Goal: Task Accomplishment & Management: Use online tool/utility

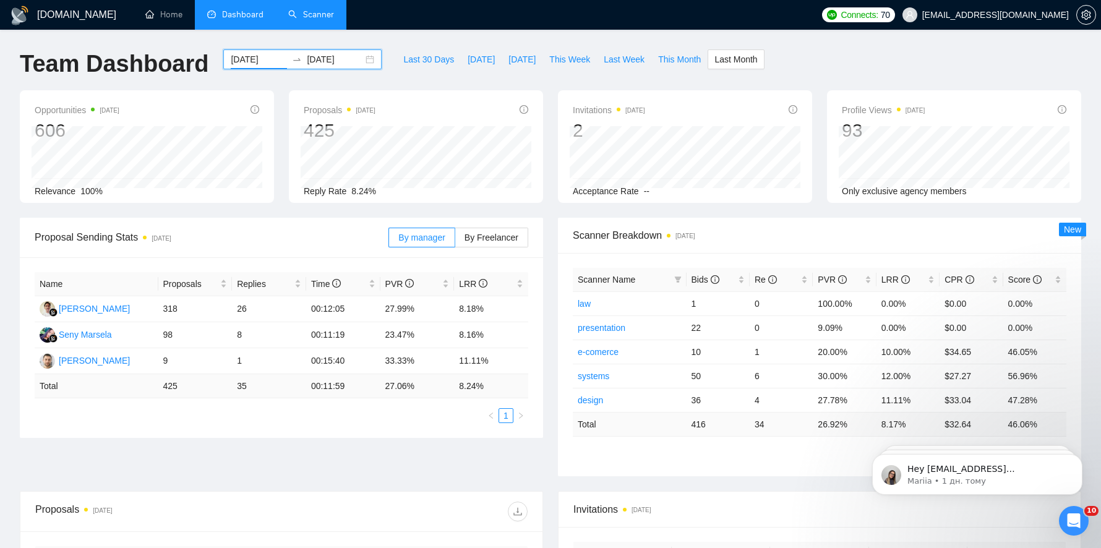
click at [306, 17] on link "Scanner" at bounding box center [311, 14] width 46 height 11
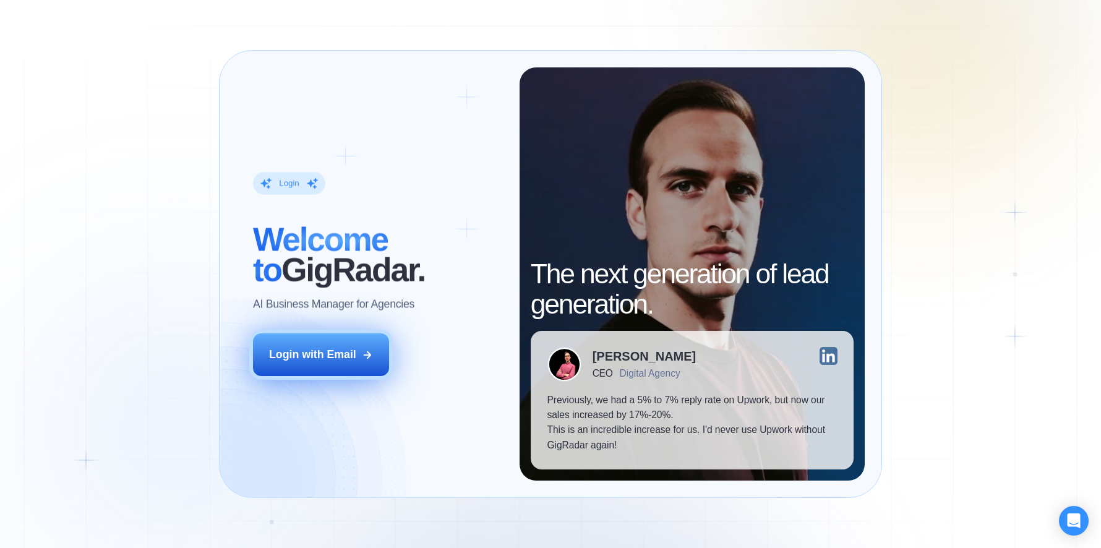
click at [365, 341] on button "Login with Email" at bounding box center [321, 354] width 136 height 43
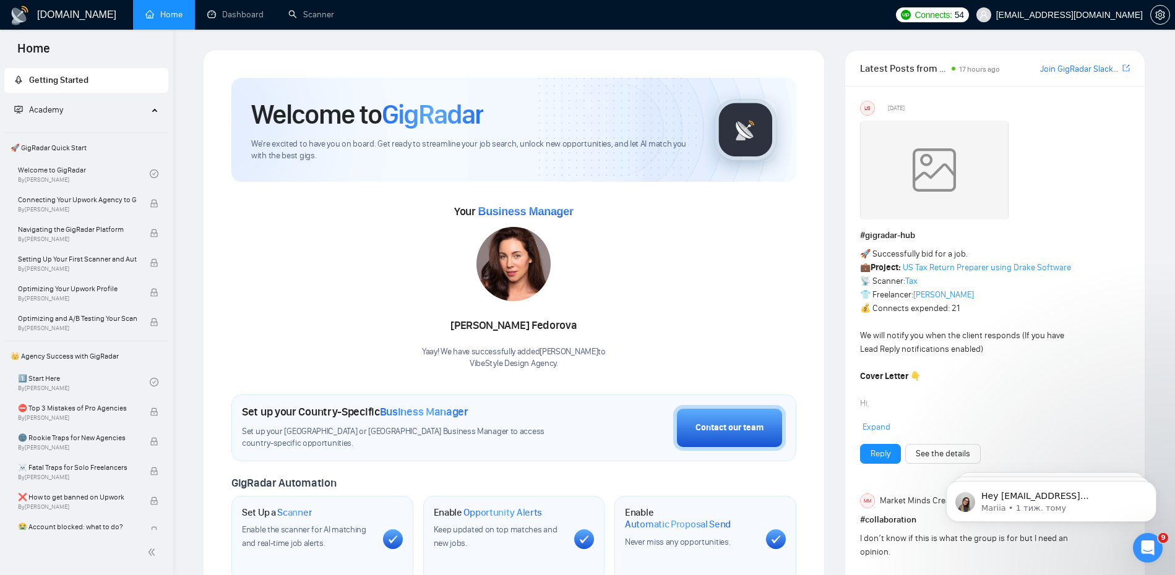
click at [525, 279] on img at bounding box center [513, 264] width 74 height 74
click at [523, 309] on div "[PERSON_NAME] Yaay! We have successfully added [PERSON_NAME] to VibeStyle Desig…" at bounding box center [514, 298] width 184 height 142
click at [523, 258] on img at bounding box center [513, 264] width 74 height 74
click at [242, 20] on link "Dashboard" at bounding box center [235, 14] width 56 height 11
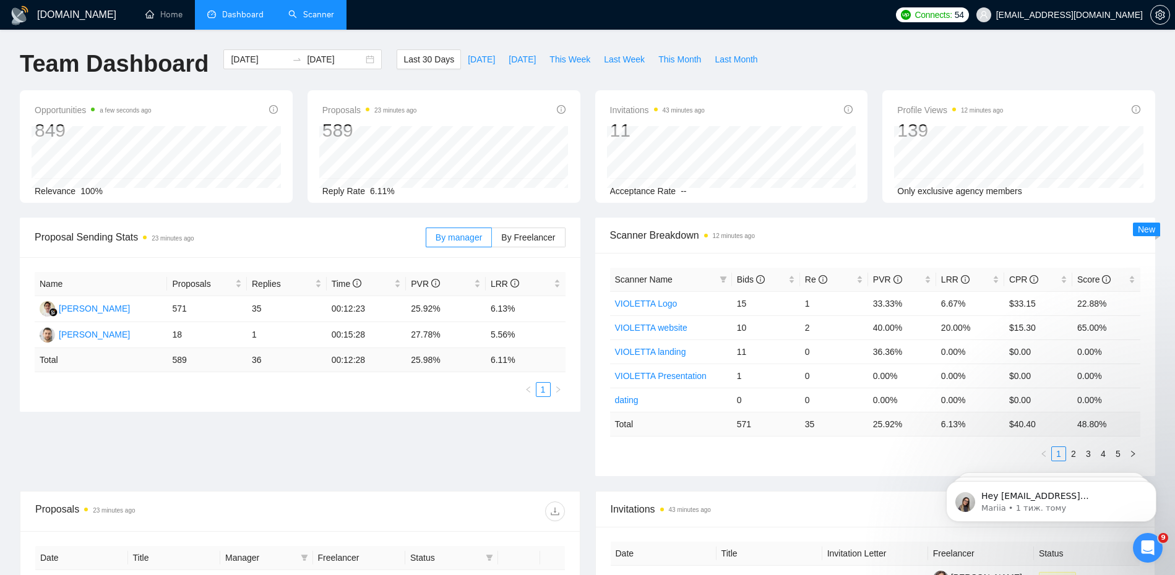
click at [298, 15] on link "Scanner" at bounding box center [311, 14] width 46 height 11
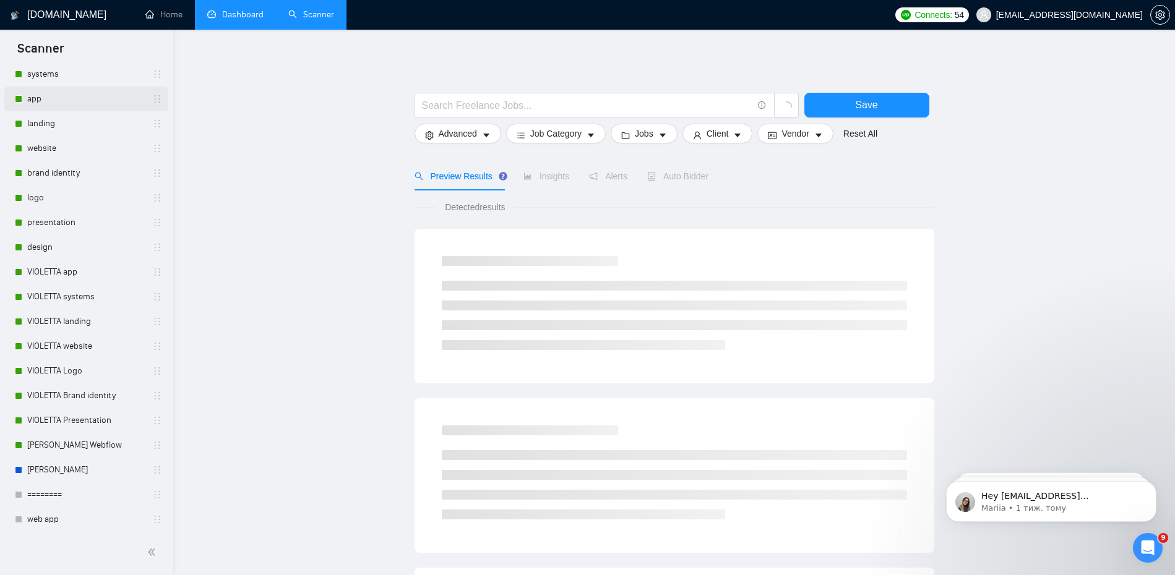
scroll to position [438, 0]
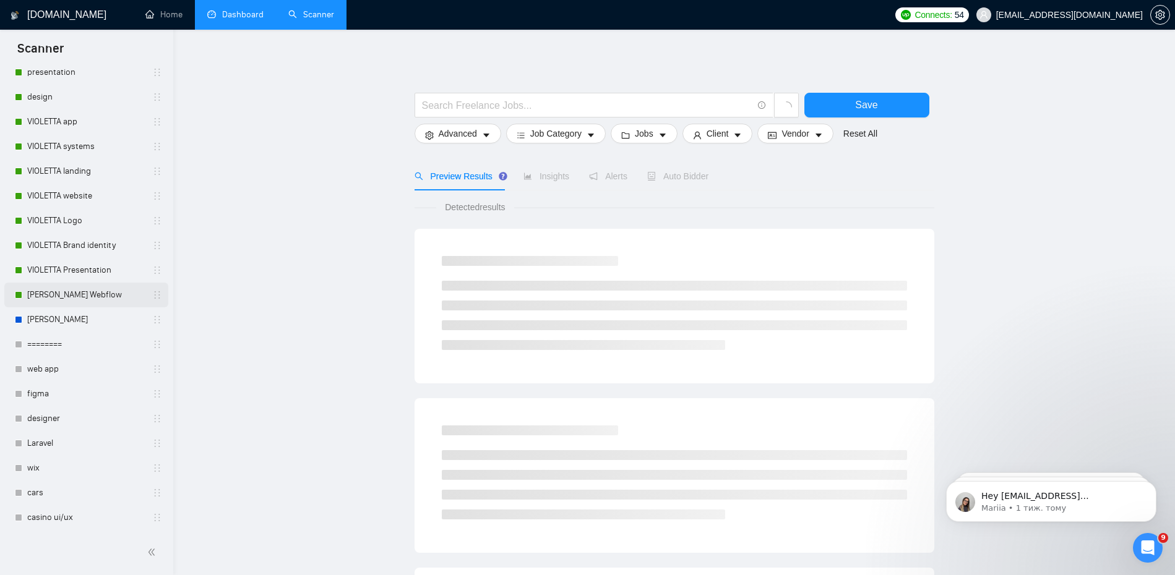
click at [67, 297] on link "[PERSON_NAME] Webflow" at bounding box center [86, 295] width 118 height 25
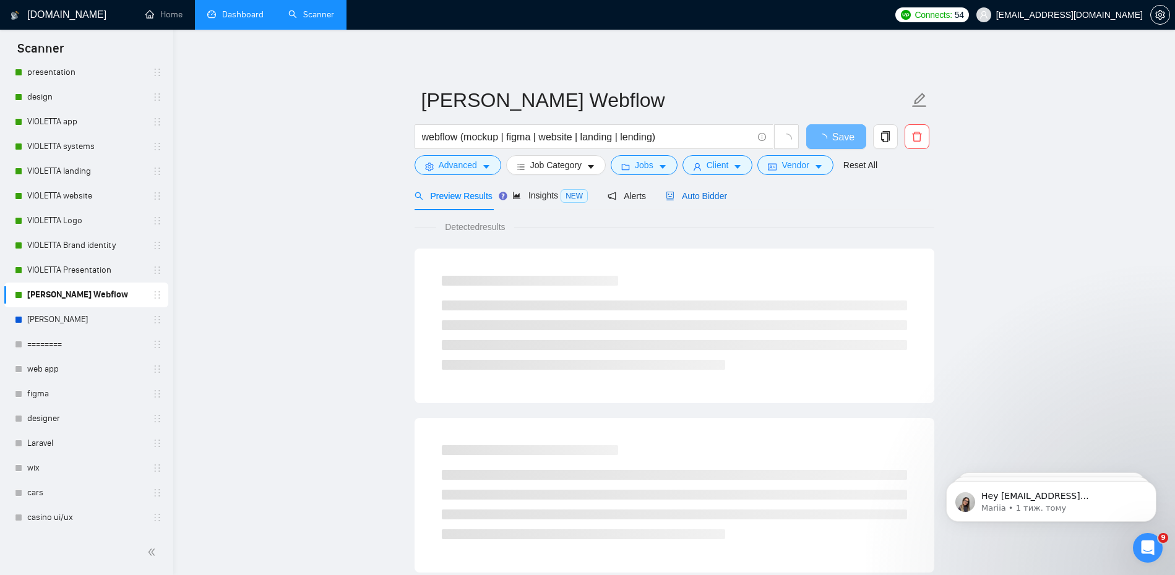
click at [707, 192] on span "Auto Bidder" at bounding box center [696, 196] width 61 height 10
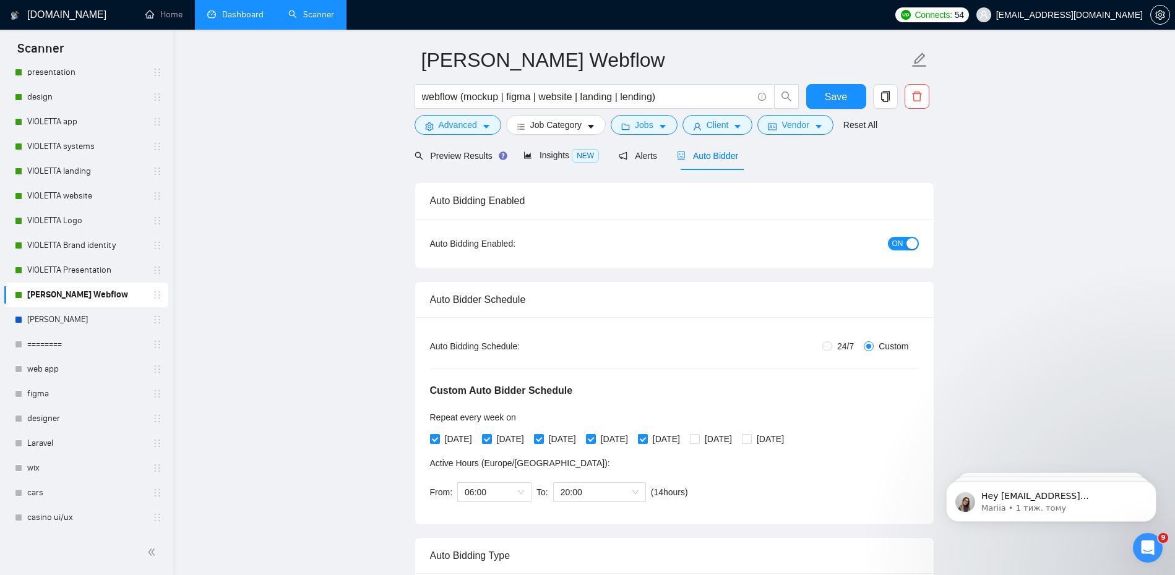
scroll to position [41, 0]
click at [87, 267] on link "VIOLETTA Presentation" at bounding box center [86, 270] width 118 height 25
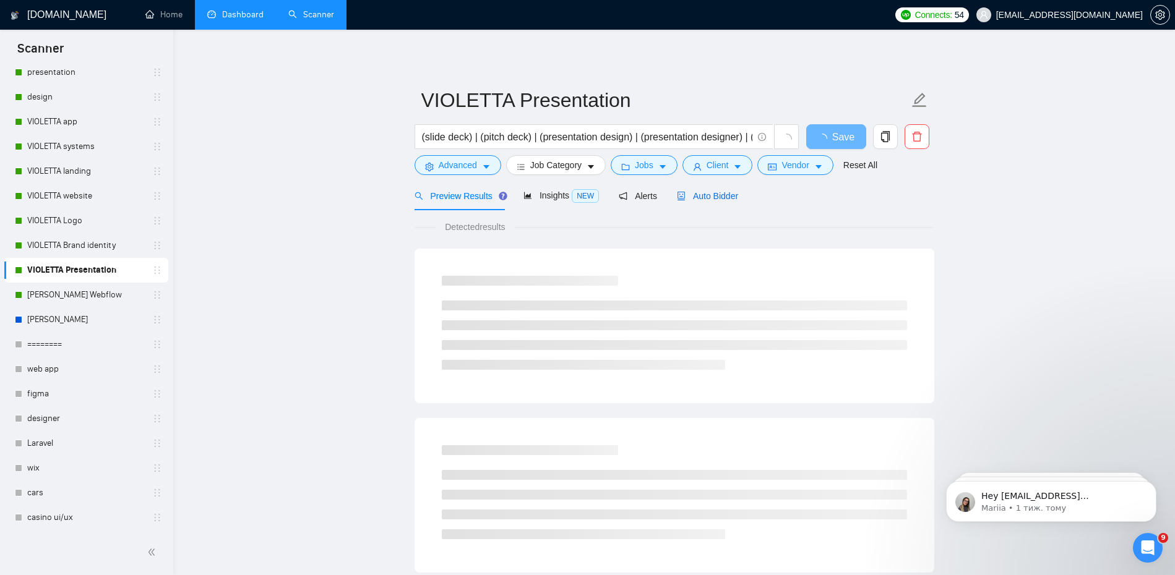
click at [730, 197] on span "Auto Bidder" at bounding box center [707, 196] width 61 height 10
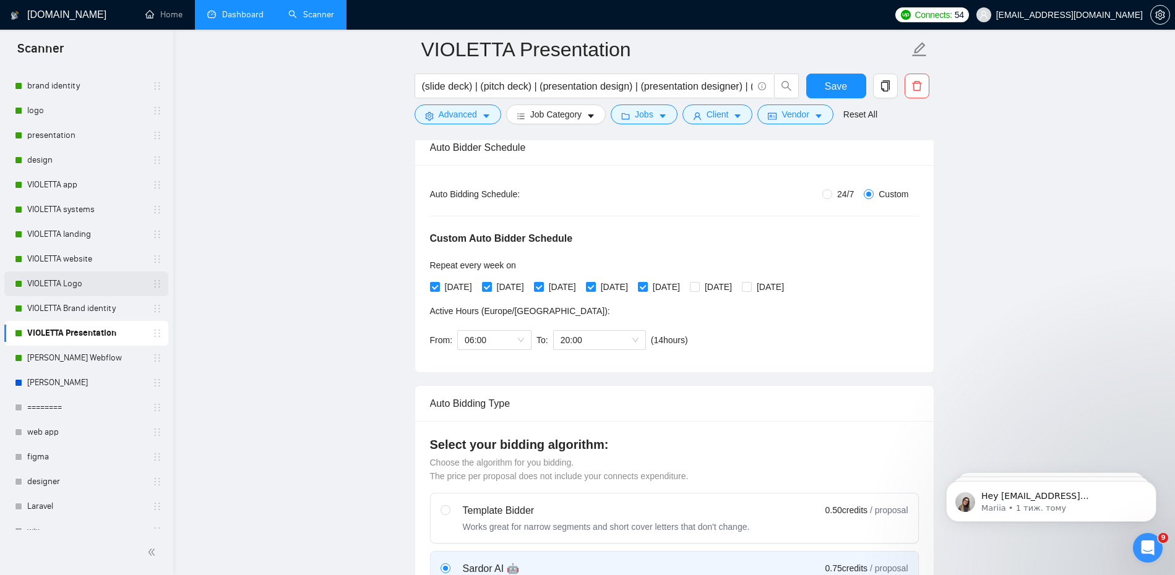
scroll to position [241, 0]
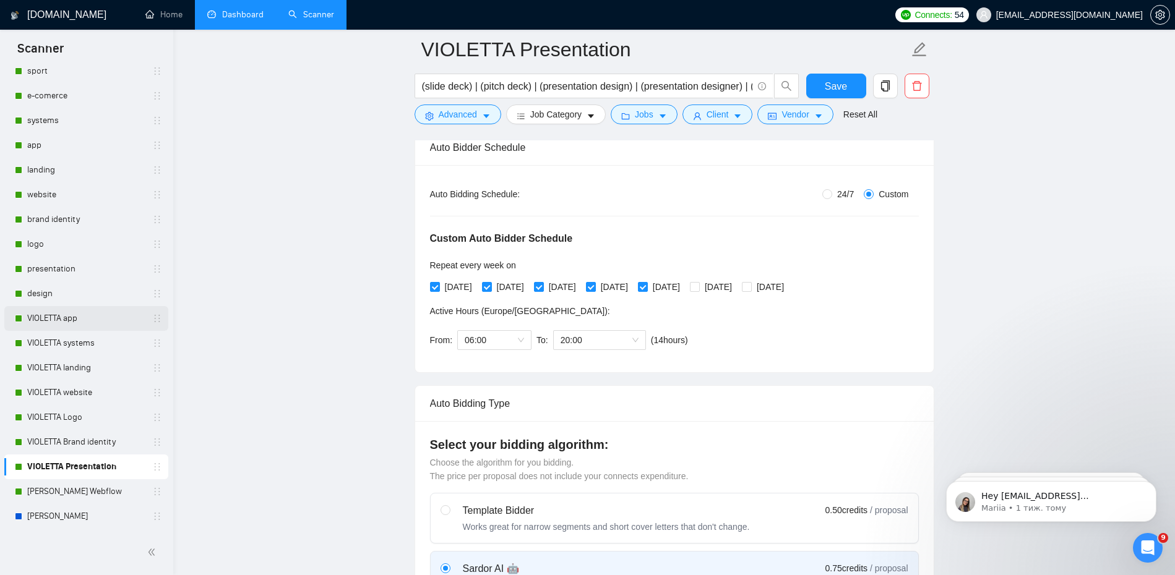
click at [69, 319] on link "VIOLETTA app" at bounding box center [86, 318] width 118 height 25
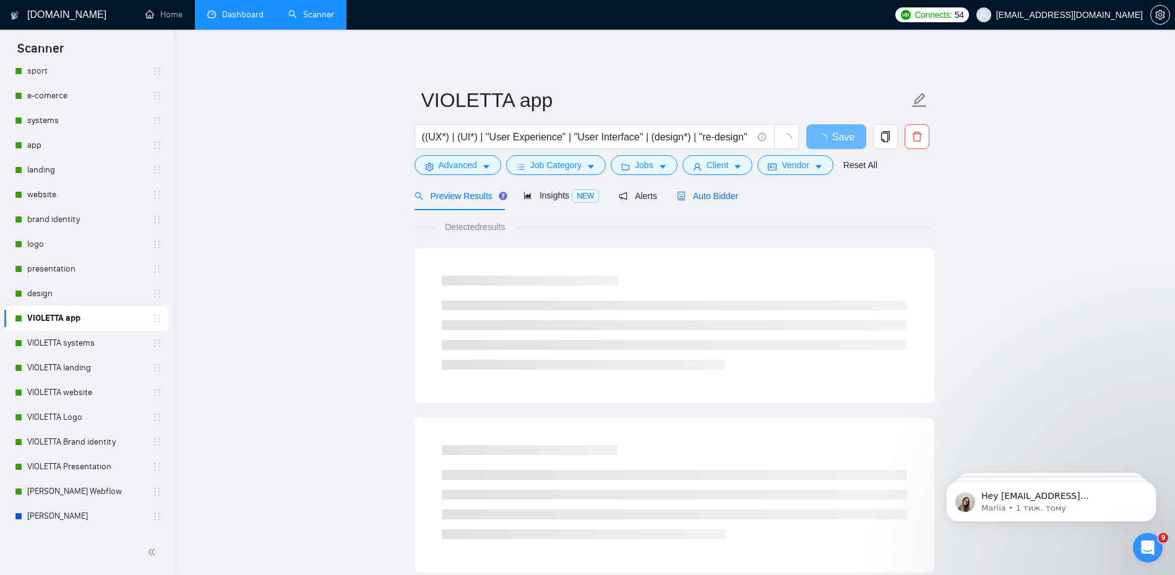
click at [725, 202] on div "Auto Bidder" at bounding box center [707, 196] width 61 height 14
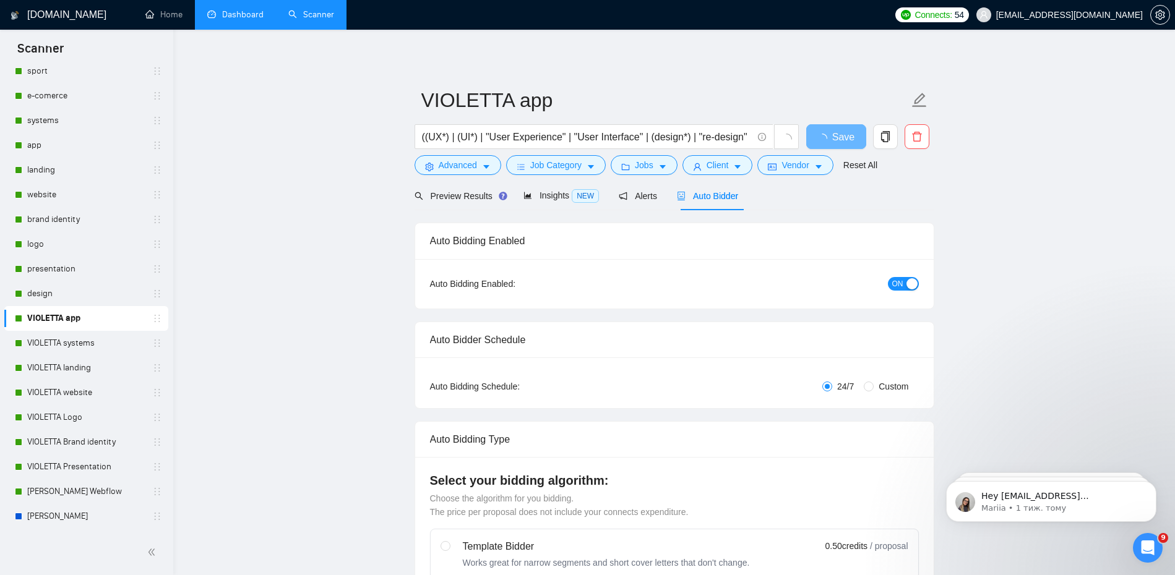
radio input "false"
radio input "true"
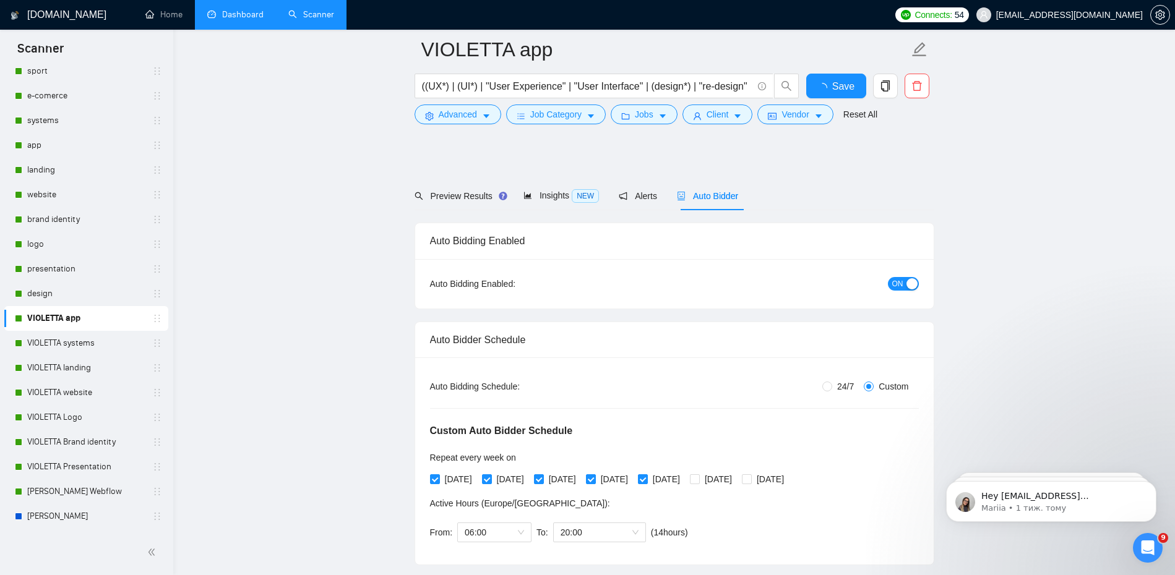
scroll to position [222, 0]
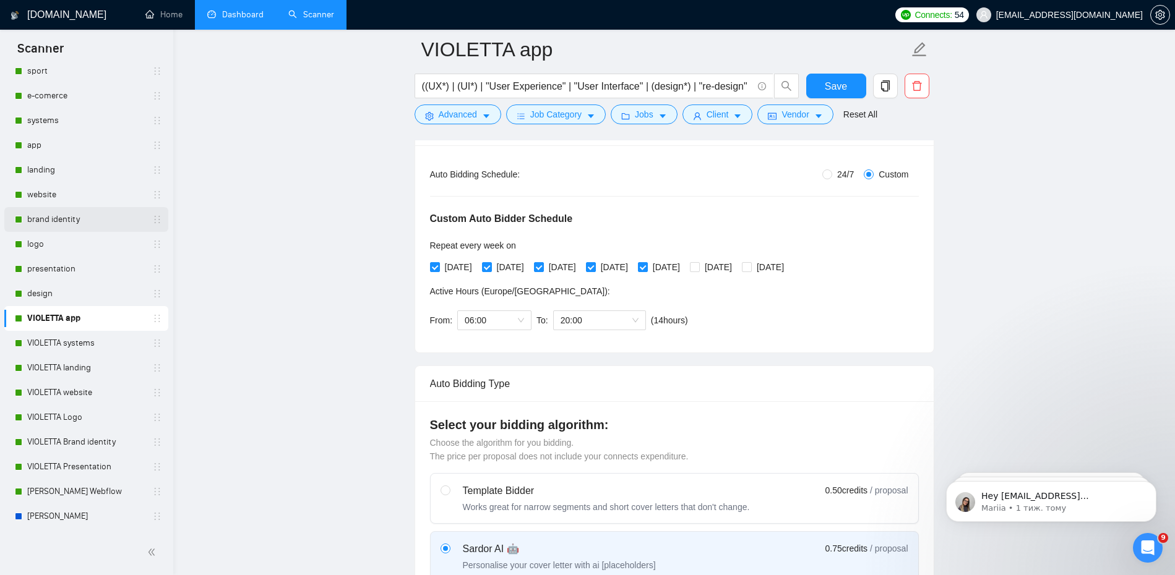
click at [42, 221] on link "brand identity" at bounding box center [86, 219] width 118 height 25
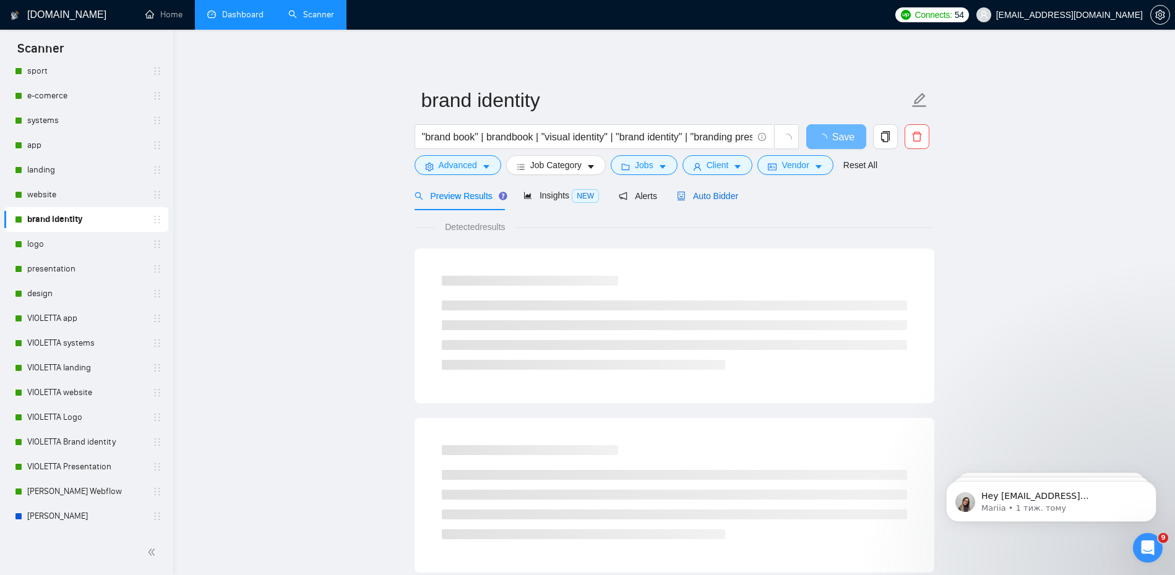
click at [719, 196] on span "Auto Bidder" at bounding box center [707, 196] width 61 height 10
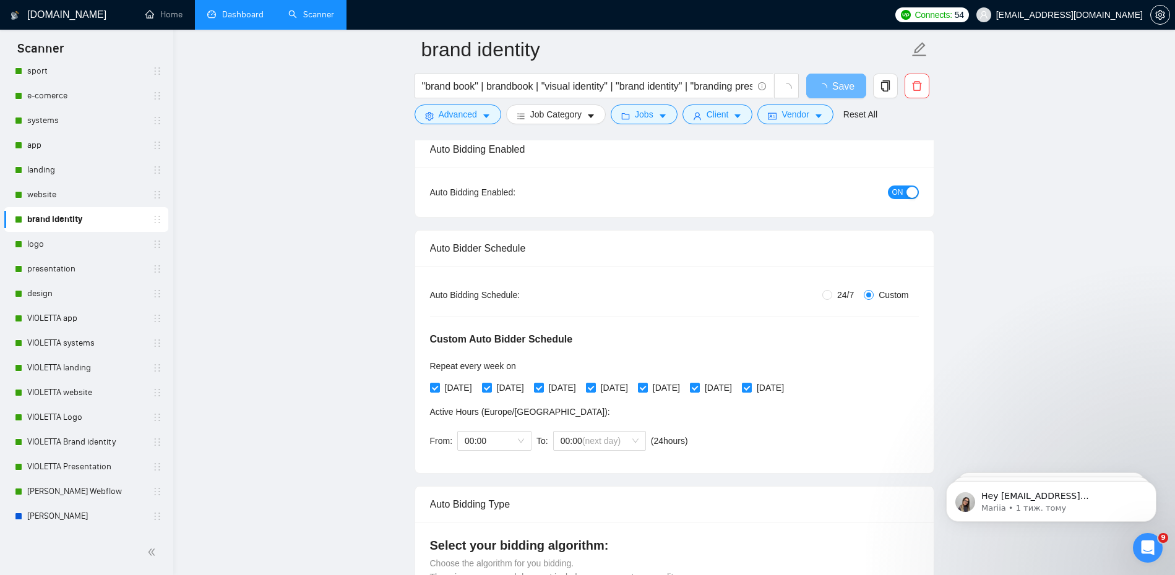
scroll to position [138, 0]
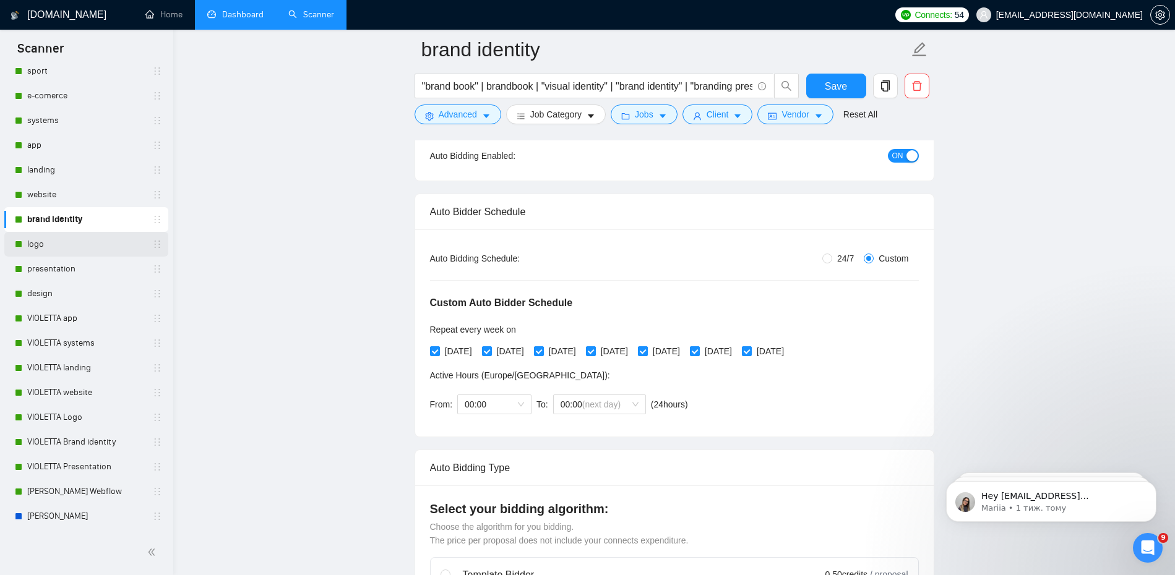
click at [74, 254] on link "logo" at bounding box center [86, 244] width 118 height 25
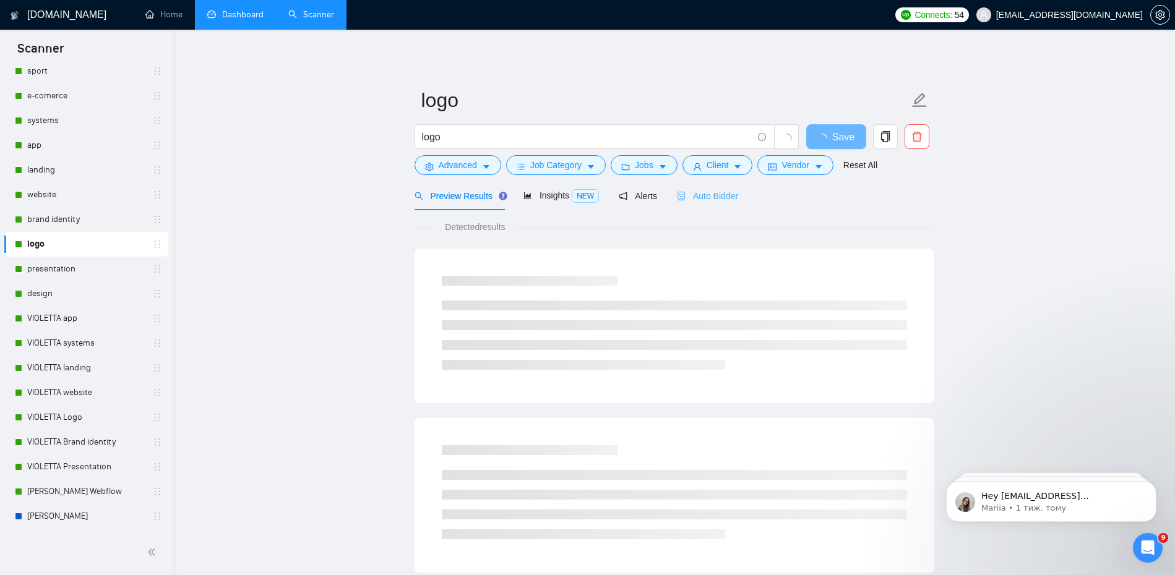
click at [698, 203] on div "Auto Bidder" at bounding box center [707, 195] width 61 height 29
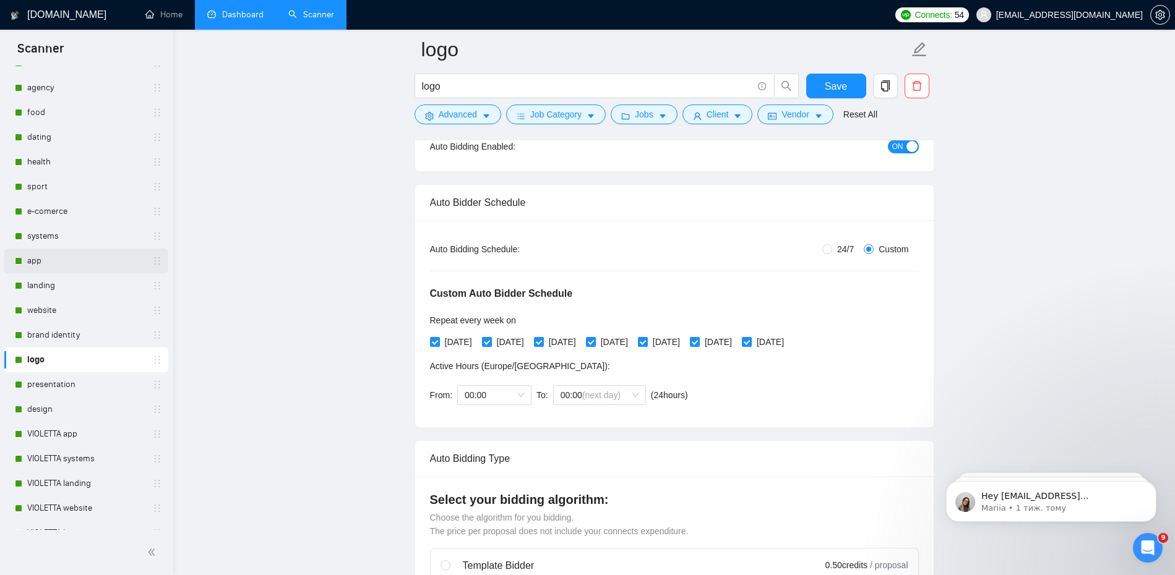
scroll to position [118, 0]
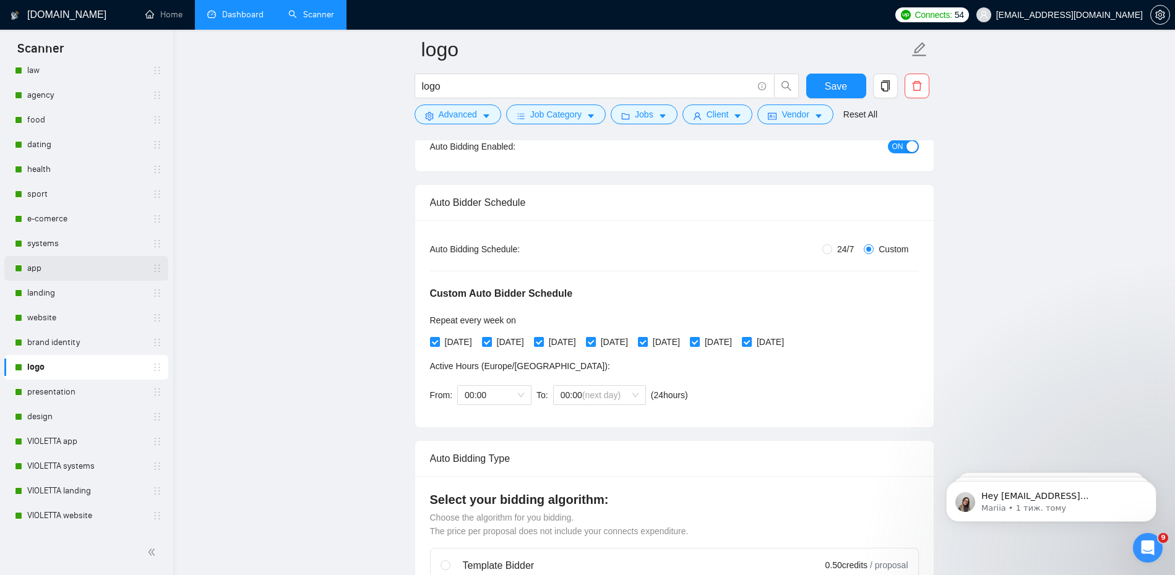
click at [58, 269] on link "app" at bounding box center [86, 268] width 118 height 25
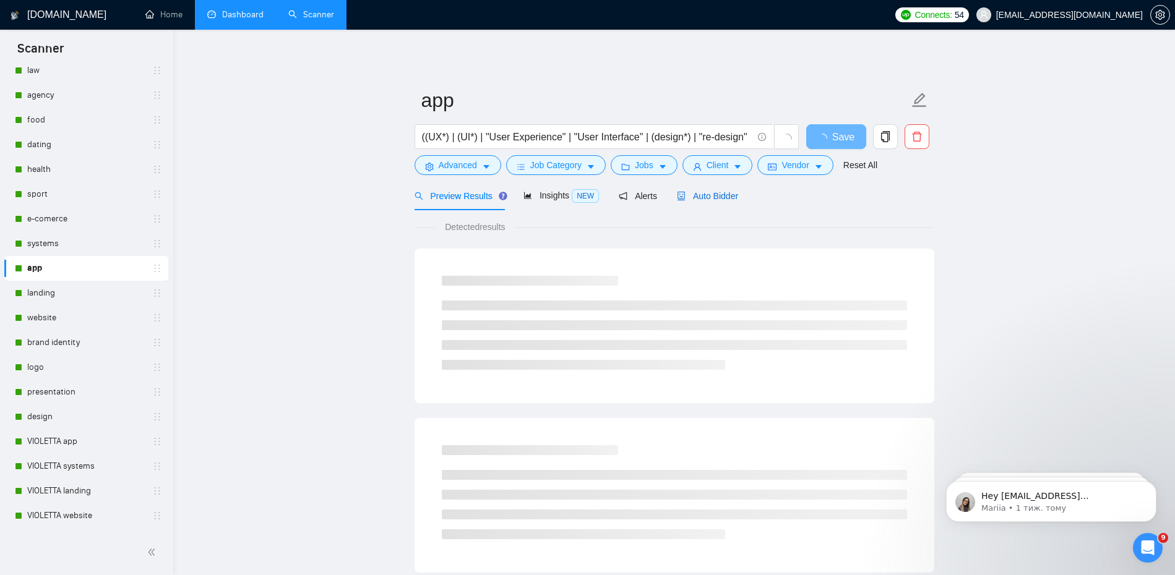
click at [711, 191] on span "Auto Bidder" at bounding box center [707, 196] width 61 height 10
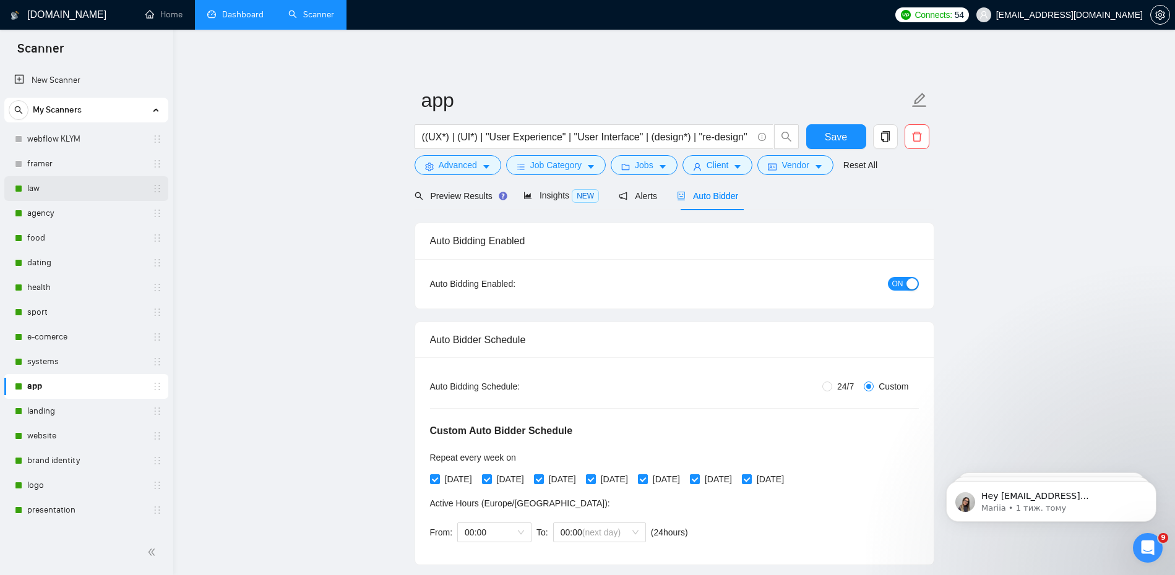
click at [57, 179] on link "law" at bounding box center [86, 188] width 118 height 25
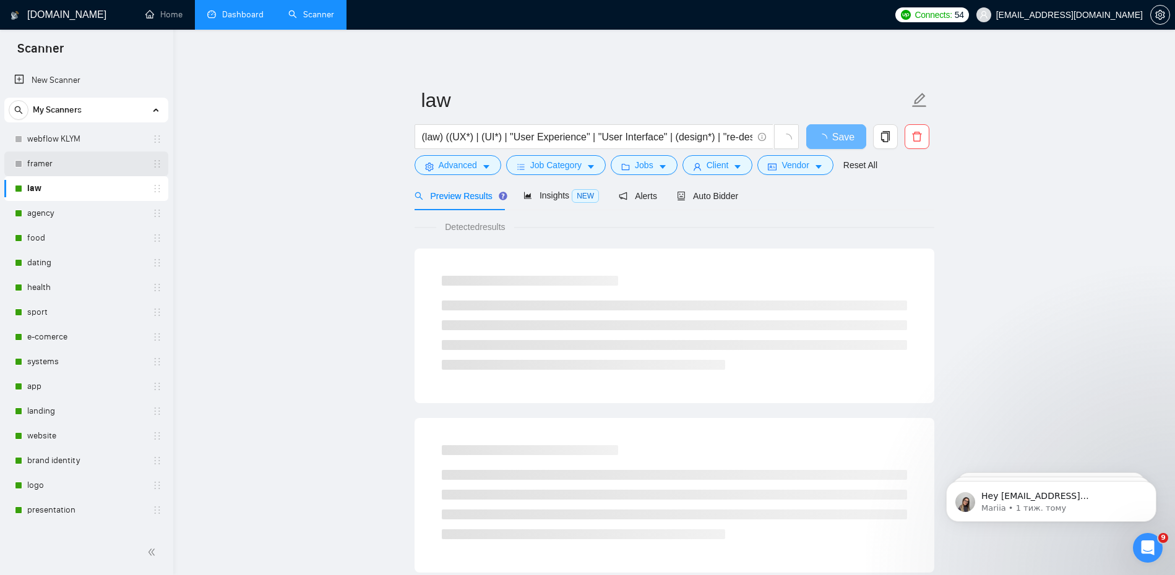
click at [62, 160] on link "framer" at bounding box center [86, 164] width 118 height 25
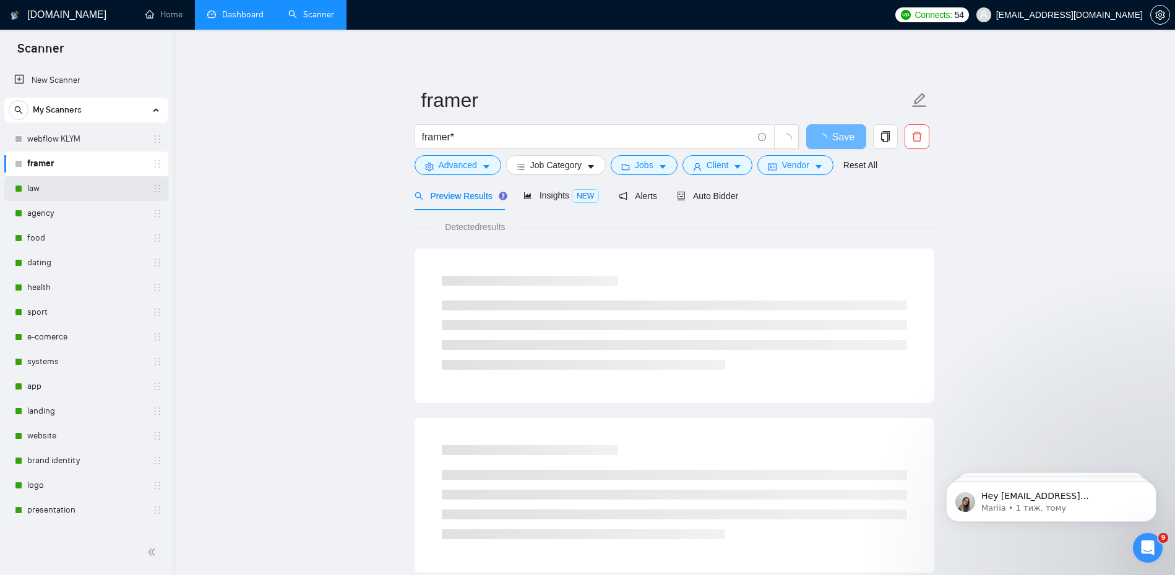
click at [55, 187] on link "law" at bounding box center [86, 188] width 118 height 25
